Goal: Task Accomplishment & Management: Use online tool/utility

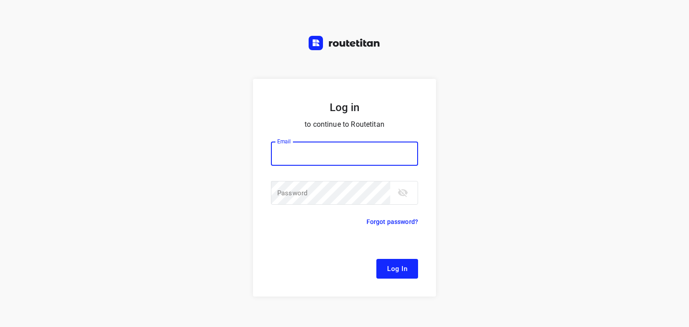
click at [300, 158] on input "email" at bounding box center [344, 154] width 147 height 24
type input "[EMAIL_ADDRESS][DOMAIN_NAME]"
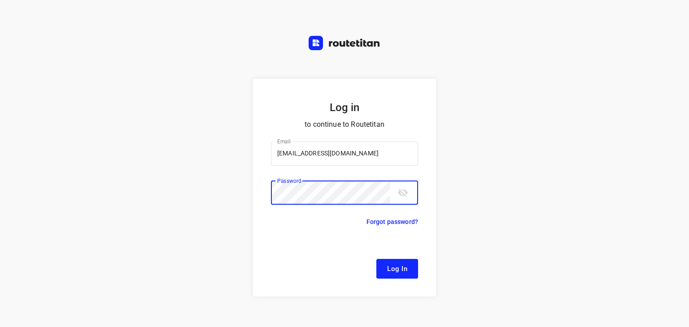
click at [376, 259] on button "Log In" at bounding box center [397, 269] width 42 height 20
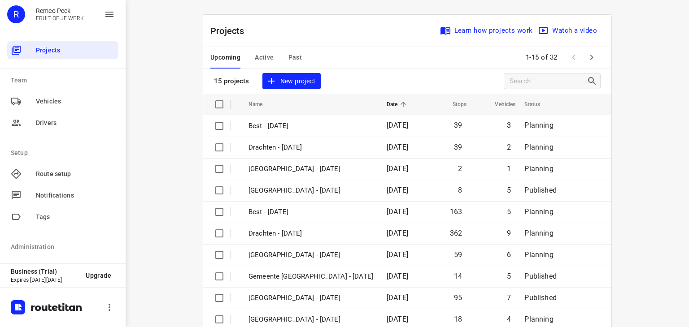
click at [259, 58] on span "Active" at bounding box center [264, 57] width 19 height 11
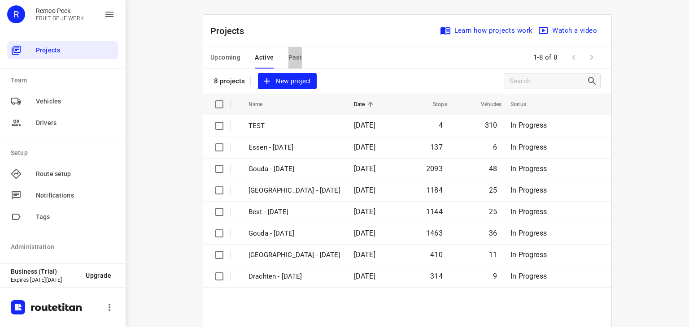
click at [292, 61] on span "Past" at bounding box center [295, 57] width 14 height 11
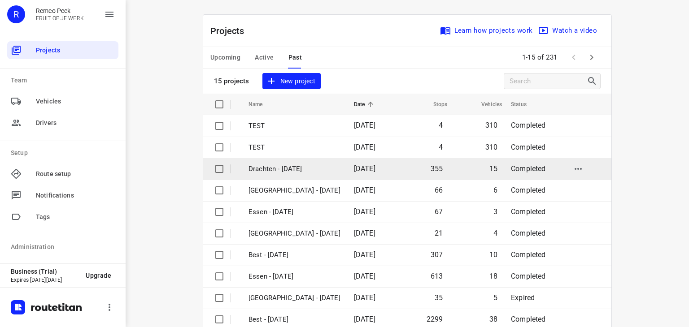
click at [274, 169] on p "Drachten - [DATE]" at bounding box center [295, 169] width 92 height 10
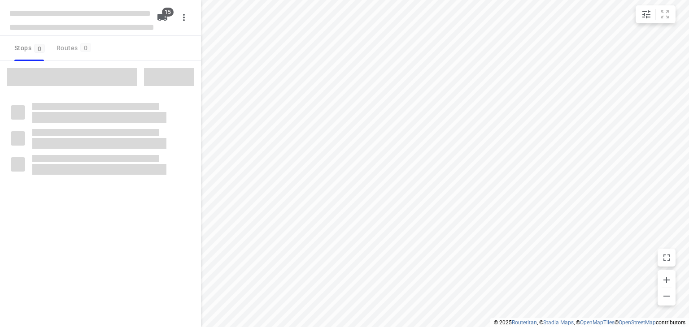
checkbox input "true"
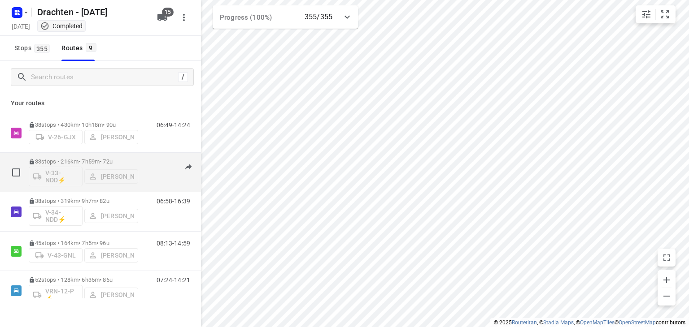
click at [89, 157] on div "33 stops • 216km • 7h59m • 72u V-33-NDD⚡ [PERSON_NAME]" at bounding box center [83, 172] width 109 height 37
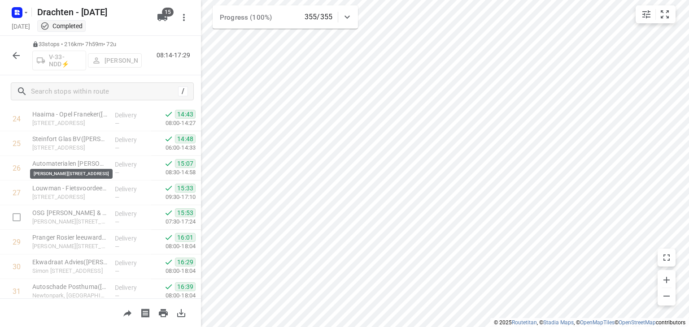
scroll to position [693, 0]
